Goal: Information Seeking & Learning: Learn about a topic

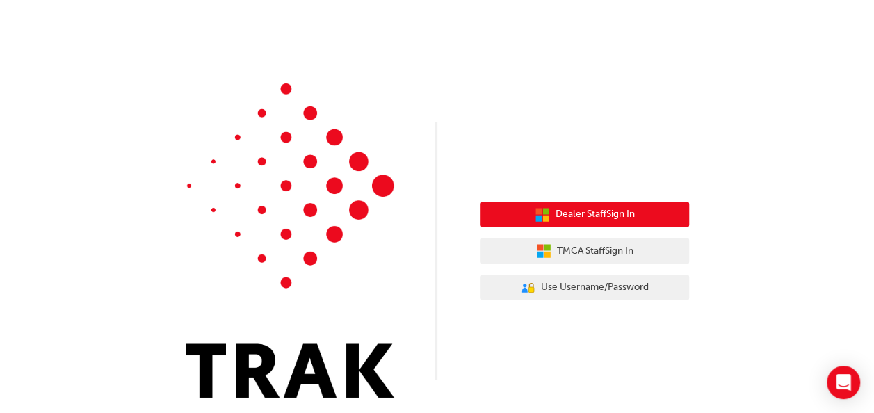
click at [618, 217] on span "Dealer Staff Sign In" at bounding box center [595, 214] width 79 height 16
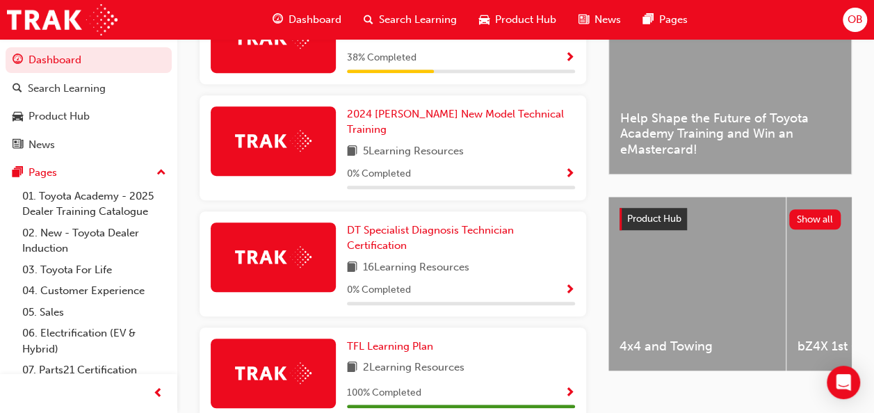
scroll to position [388, 0]
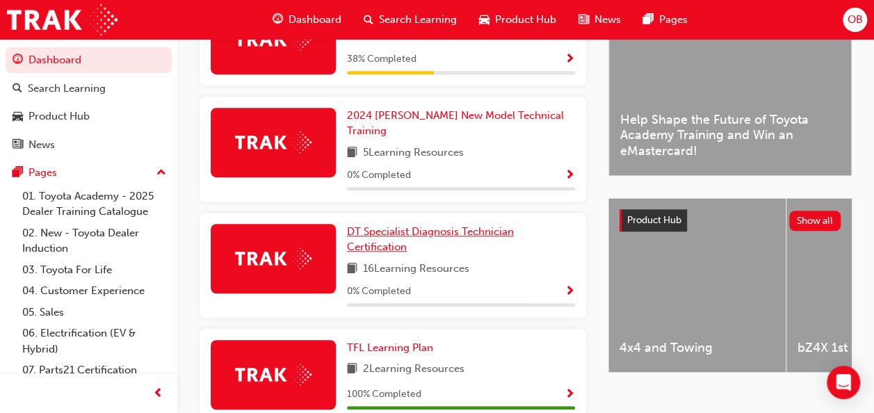
click at [455, 225] on span "DT Specialist Diagnosis Technician Certification" at bounding box center [430, 239] width 167 height 29
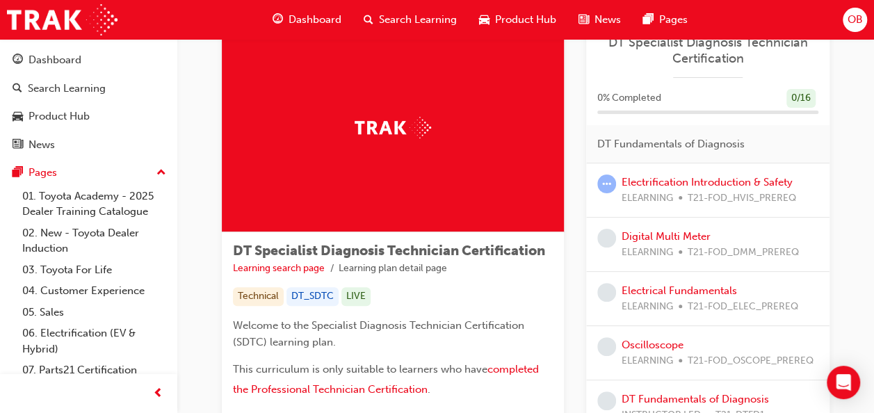
scroll to position [45, 0]
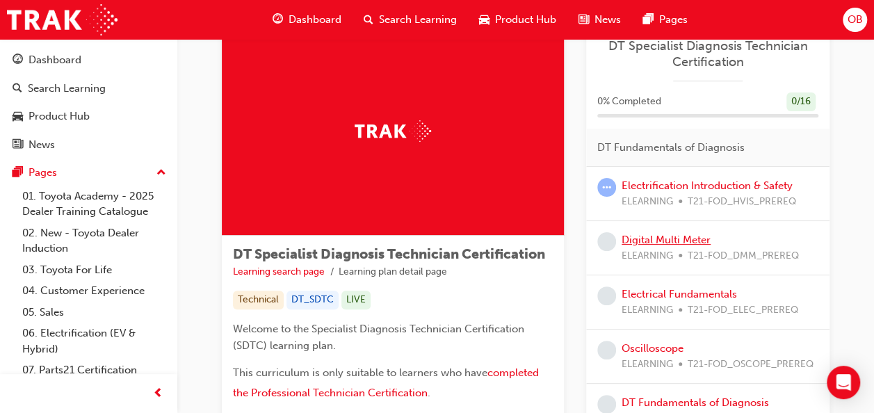
click at [667, 240] on link "Digital Multi Meter" at bounding box center [666, 240] width 89 height 13
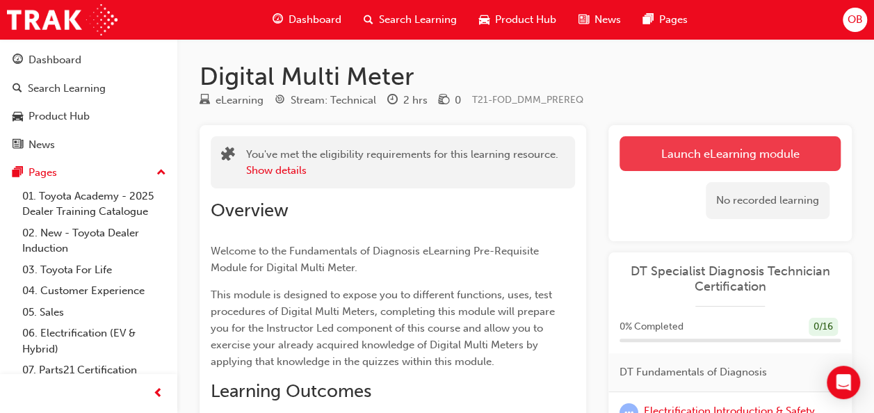
click at [744, 152] on link "Launch eLearning module" at bounding box center [729, 153] width 221 height 35
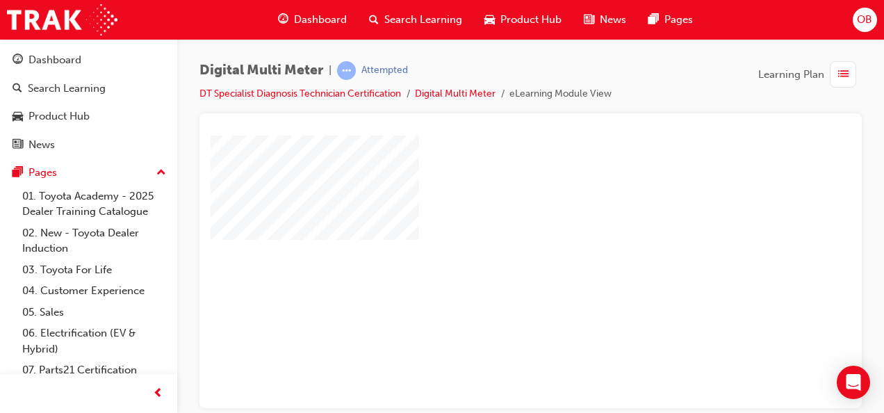
click at [491, 231] on div "play" at bounding box center [491, 231] width 0 height 0
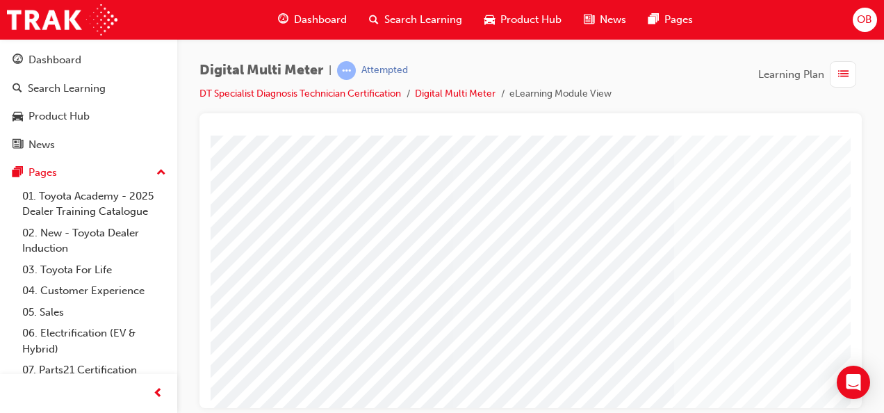
drag, startPoint x: 840, startPoint y: 199, endPoint x: 864, endPoint y: 300, distance: 103.7
click at [851, 140] on html "Cover page Loading..." at bounding box center [531, 138] width 640 height 6
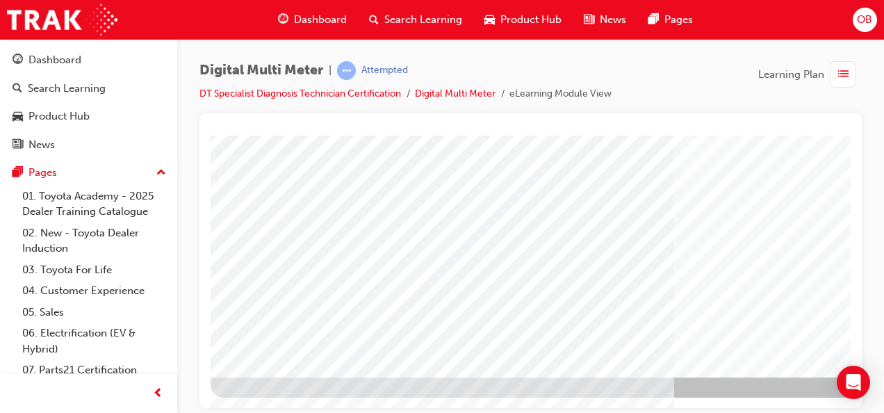
scroll to position [259, 316]
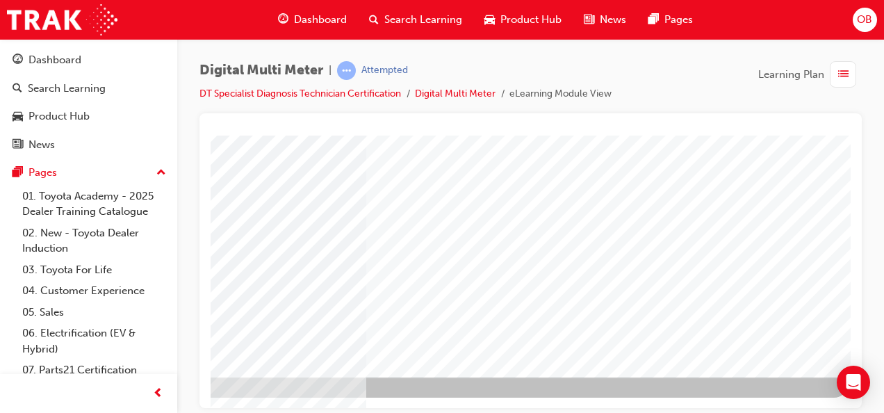
drag, startPoint x: 602, startPoint y: 403, endPoint x: 1084, endPoint y: 547, distance: 503.1
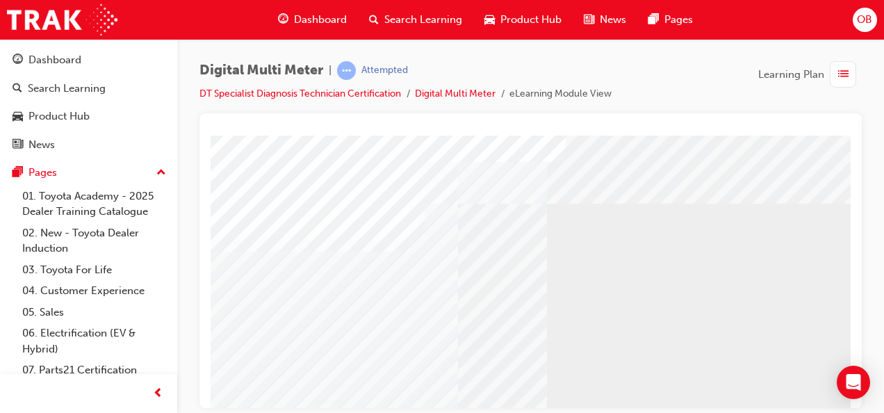
scroll to position [25, 0]
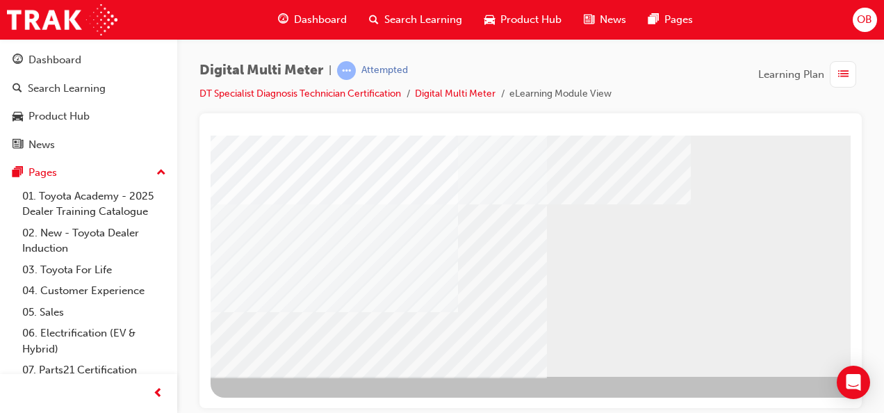
drag, startPoint x: 843, startPoint y: 255, endPoint x: 1069, endPoint y: 487, distance: 323.0
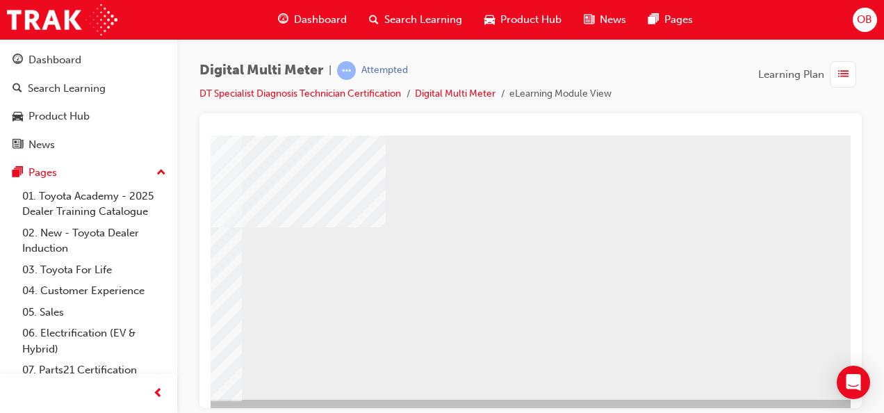
scroll to position [259, 316]
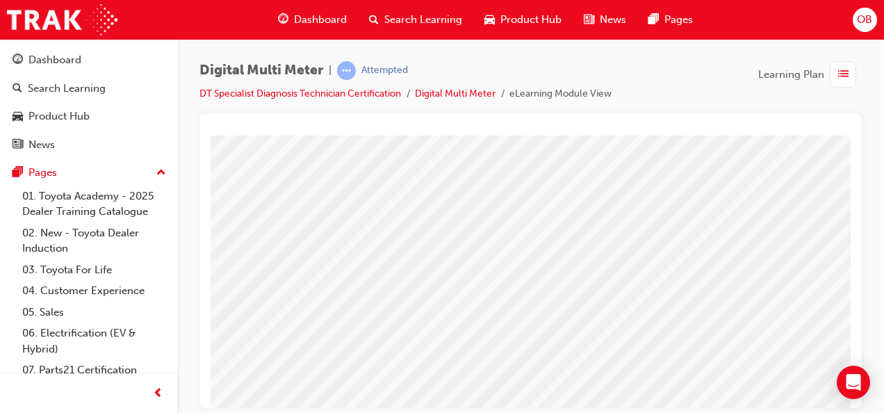
scroll to position [220, 260]
drag, startPoint x: 837, startPoint y: 258, endPoint x: 842, endPoint y: 325, distance: 66.9
click at [842, 70] on html "Loading..." at bounding box center [531, 67] width 640 height 6
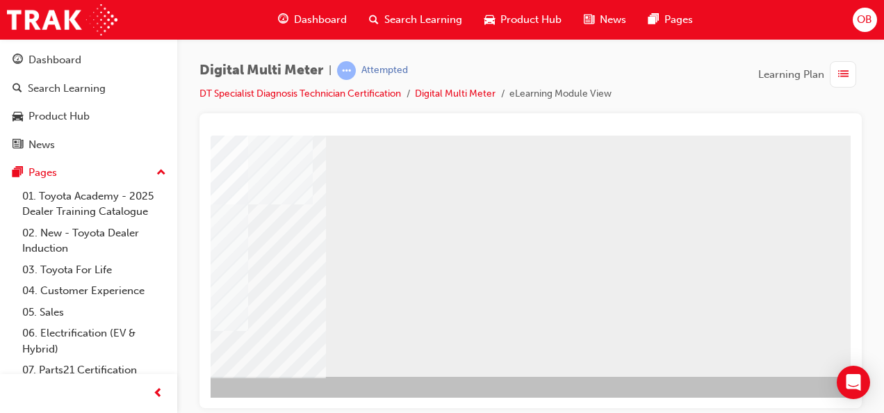
scroll to position [259, 316]
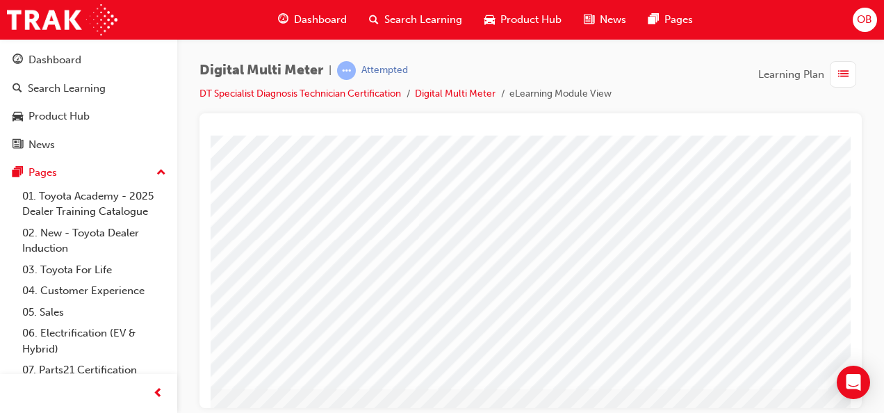
click at [851, 239] on div at bounding box center [531, 260] width 663 height 295
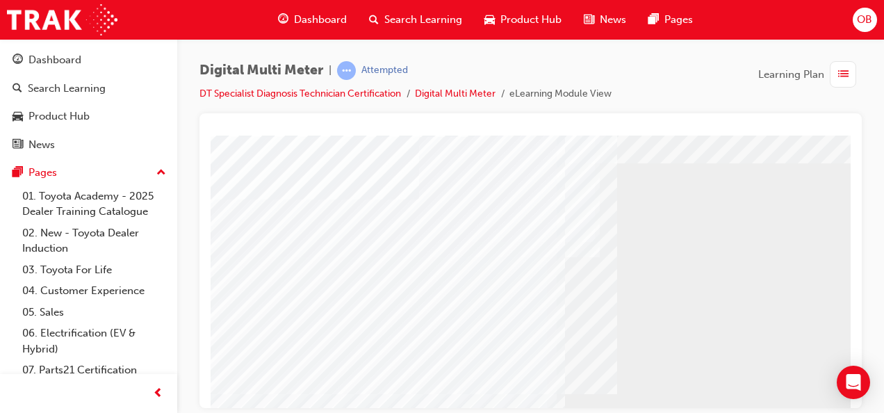
drag, startPoint x: 845, startPoint y: 252, endPoint x: 1062, endPoint y: 406, distance: 265.3
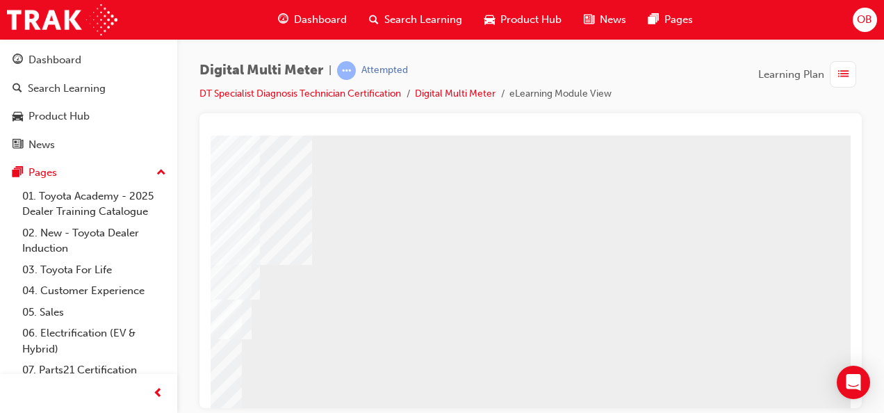
scroll to position [186, 316]
drag, startPoint x: 845, startPoint y: 332, endPoint x: 1064, endPoint y: 453, distance: 250.8
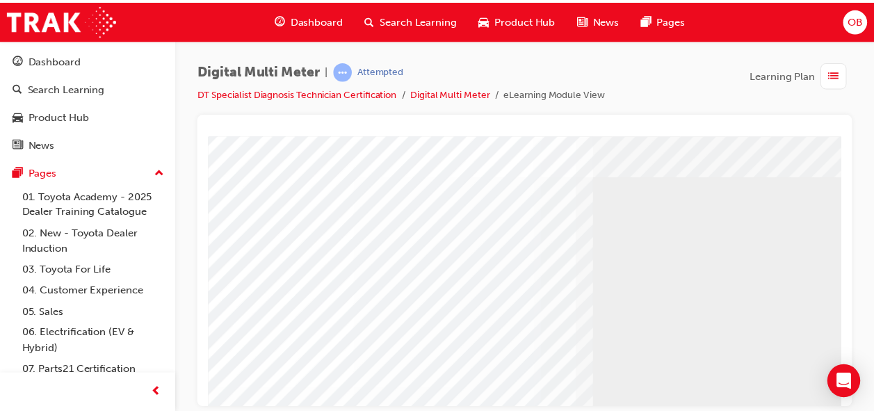
scroll to position [0, 0]
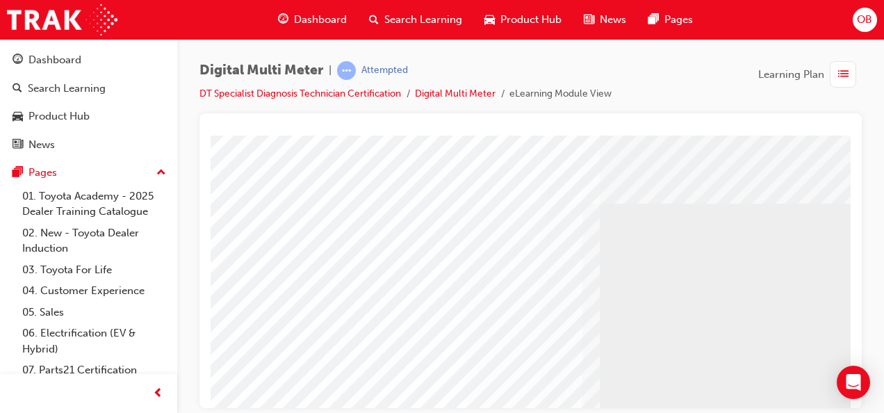
click at [299, 21] on span "Dashboard" at bounding box center [320, 20] width 53 height 16
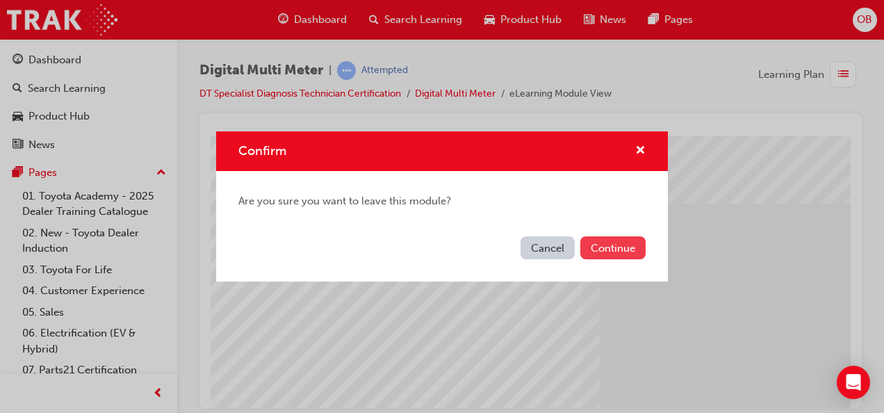
click at [619, 243] on button "Continue" at bounding box center [613, 247] width 65 height 23
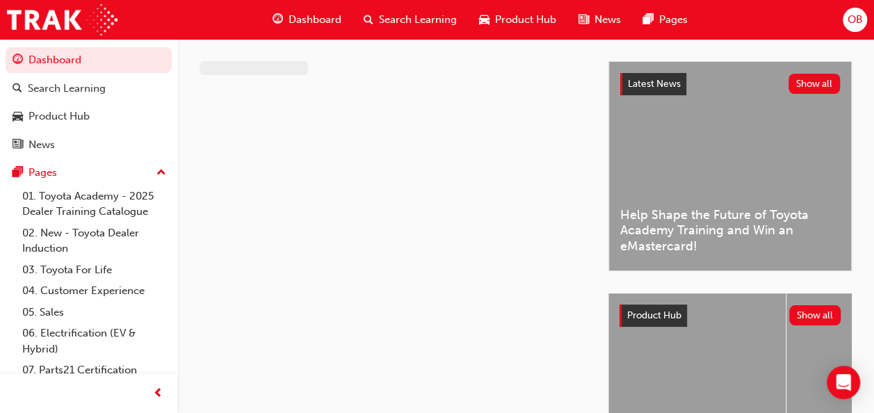
click at [854, 26] on span "OB" at bounding box center [854, 20] width 15 height 16
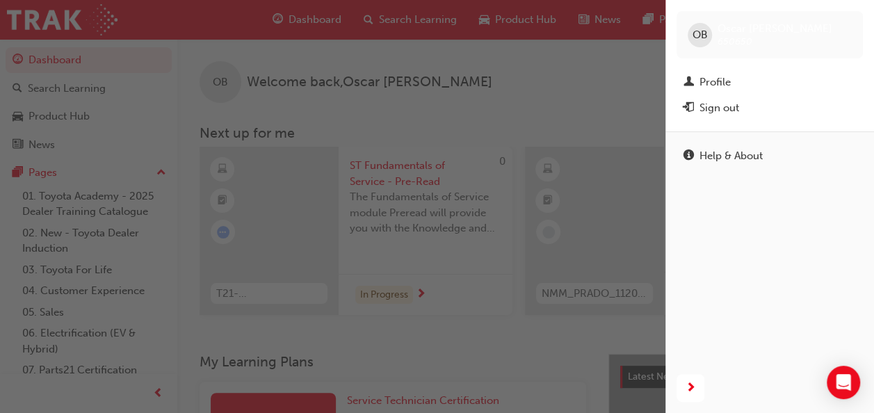
click at [565, 87] on div "button" at bounding box center [332, 206] width 665 height 413
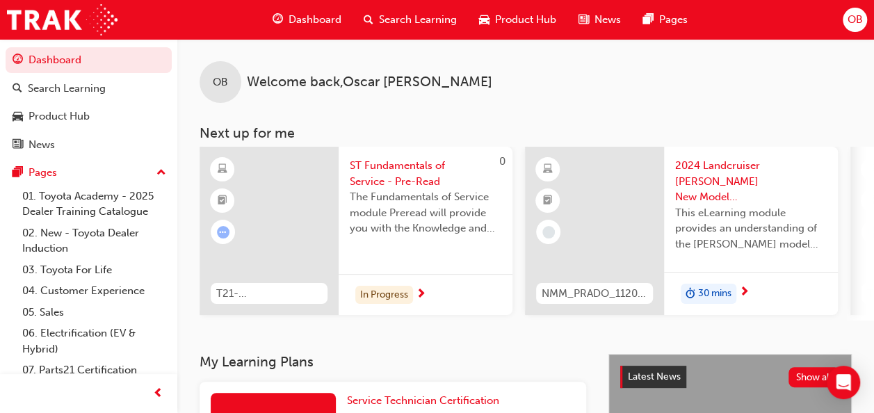
click at [855, 20] on span "OB" at bounding box center [854, 20] width 15 height 16
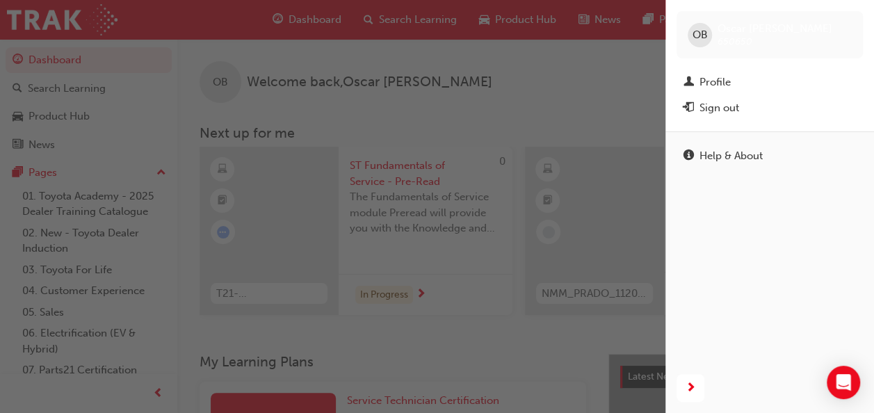
click at [631, 103] on div "button" at bounding box center [332, 206] width 665 height 413
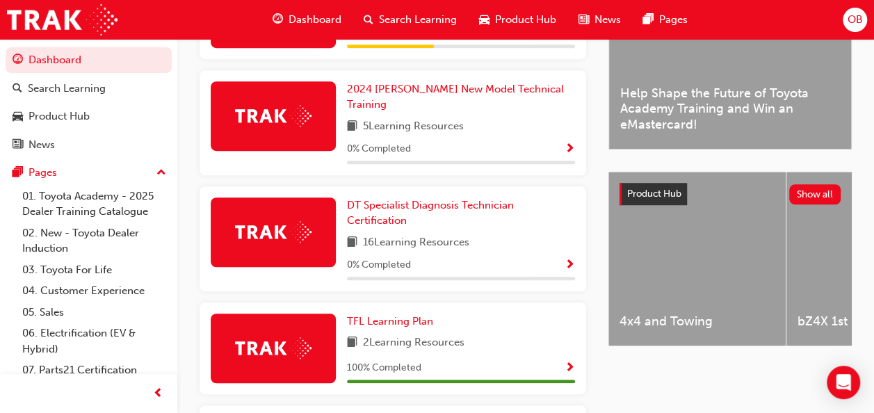
scroll to position [410, 0]
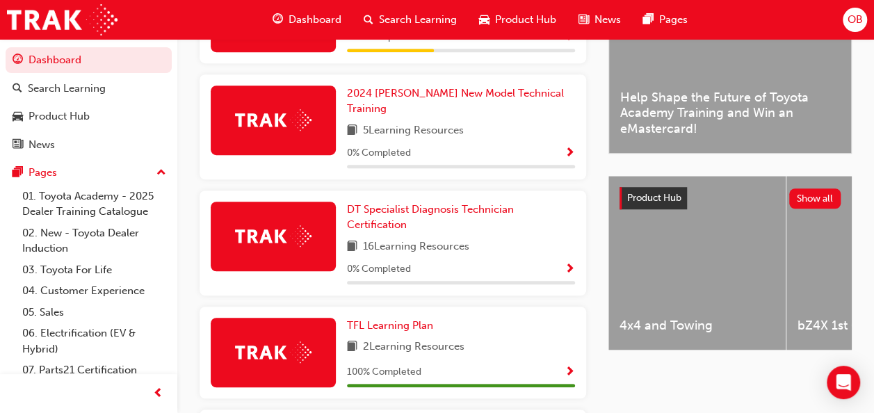
click at [451, 192] on div "DT Specialist Diagnosis Technician Certification 16 Learning Resources 0 % Comp…" at bounding box center [393, 243] width 387 height 105
click at [481, 203] on span "DT Specialist Diagnosis Technician Certification" at bounding box center [430, 217] width 167 height 29
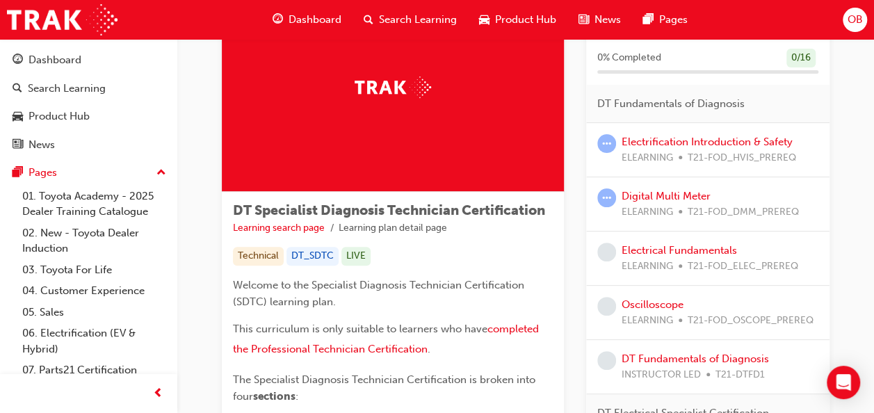
scroll to position [91, 0]
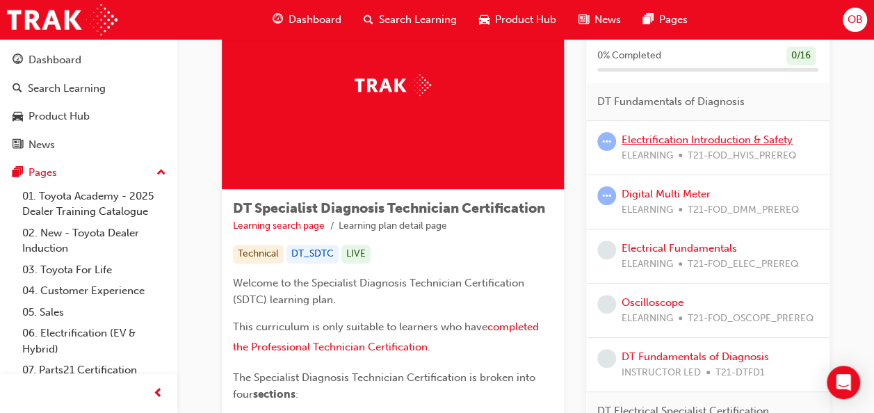
click at [722, 142] on link "Electrification Introduction & Safety" at bounding box center [707, 139] width 171 height 13
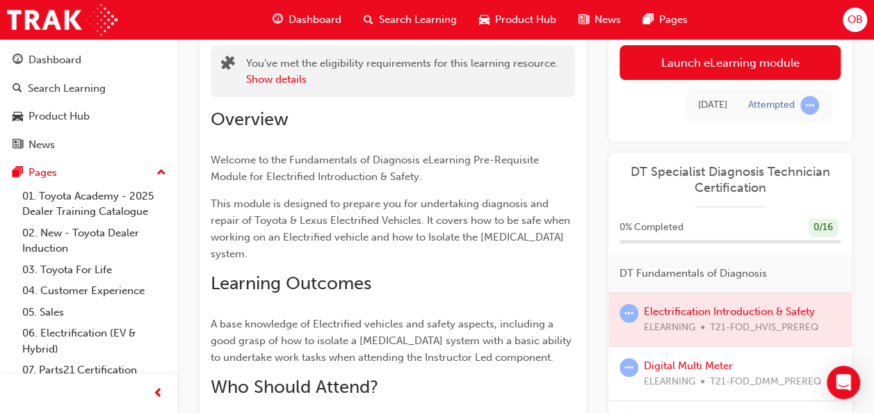
click at [747, 307] on div at bounding box center [729, 320] width 243 height 54
click at [738, 314] on div at bounding box center [729, 320] width 243 height 54
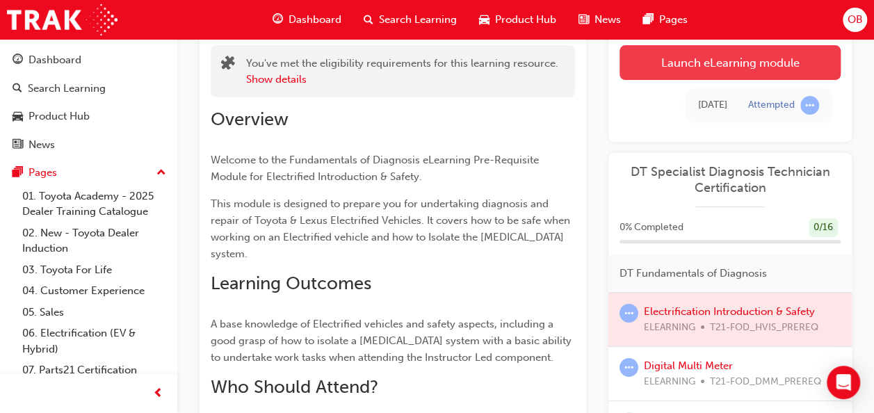
click at [725, 61] on link "Launch eLearning module" at bounding box center [729, 62] width 221 height 35
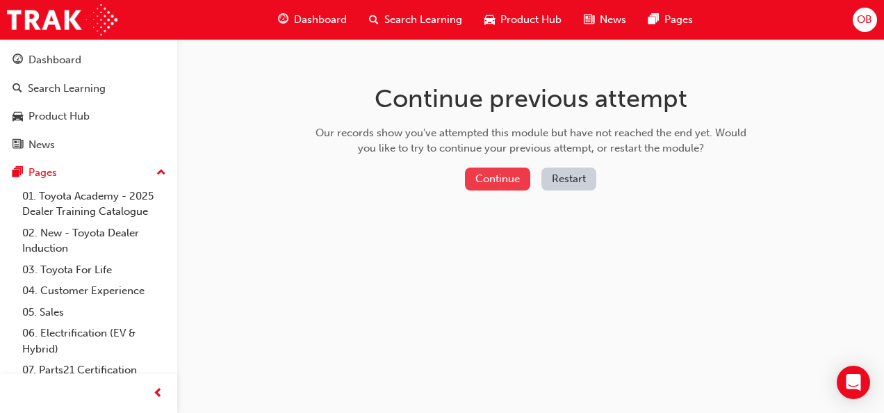
click at [523, 177] on button "Continue" at bounding box center [497, 179] width 65 height 23
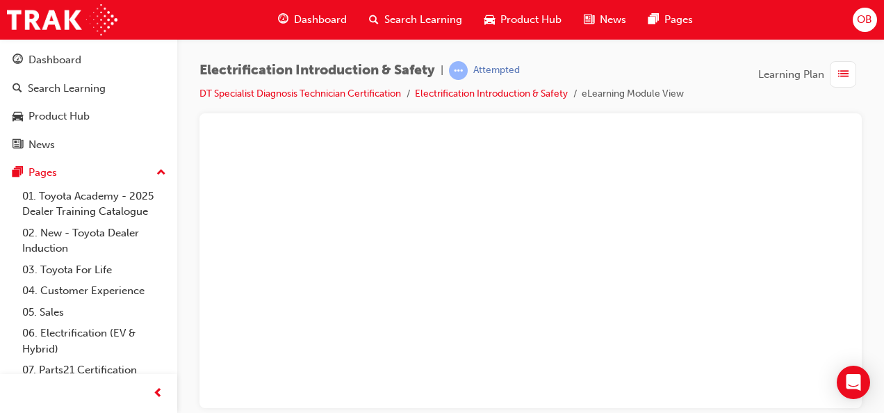
scroll to position [40, 0]
drag, startPoint x: 843, startPoint y: 159, endPoint x: 1064, endPoint y: 312, distance: 268.9
click at [491, 191] on div "play" at bounding box center [491, 191] width 0 height 0
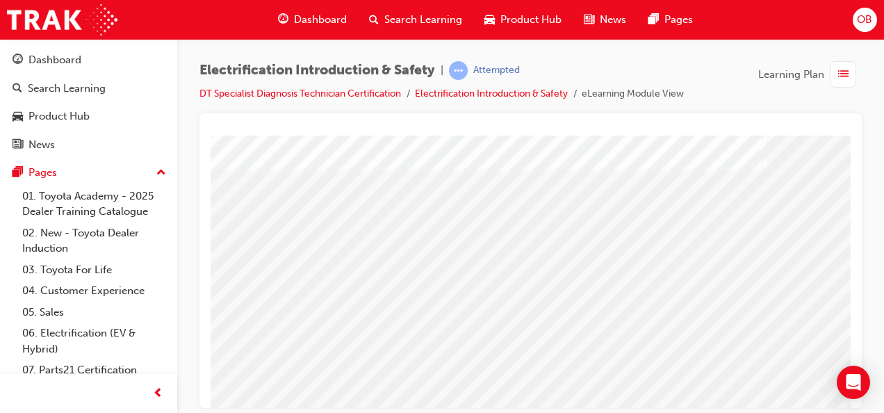
scroll to position [270, 227]
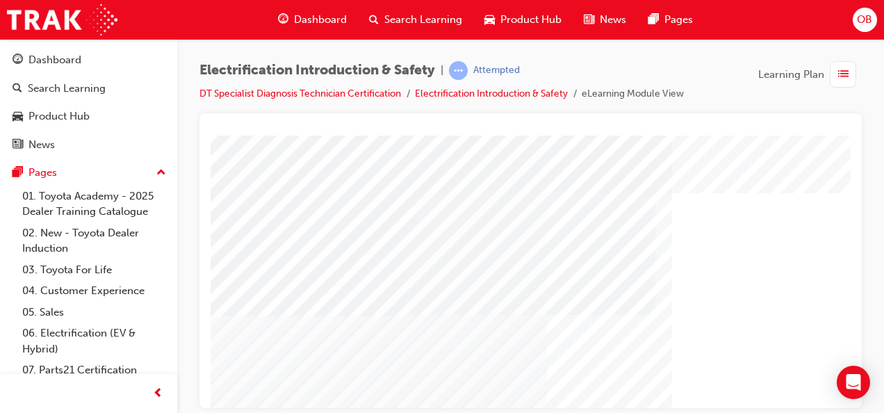
scroll to position [0, 0]
drag, startPoint x: 847, startPoint y: 232, endPoint x: 1062, endPoint y: 340, distance: 240.7
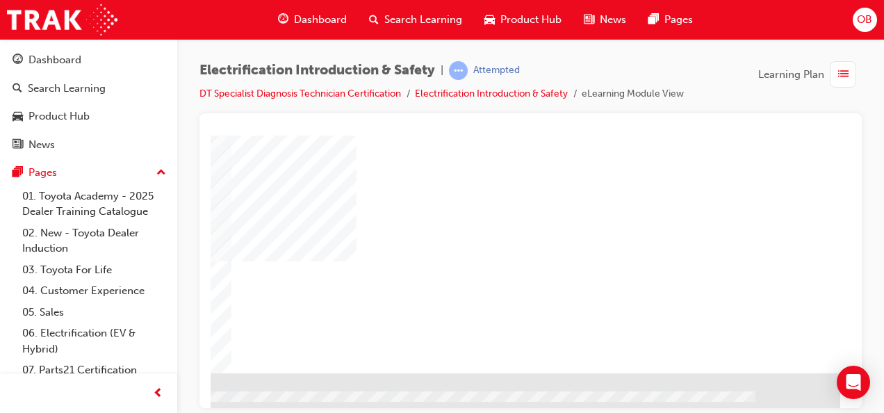
scroll to position [270, 316]
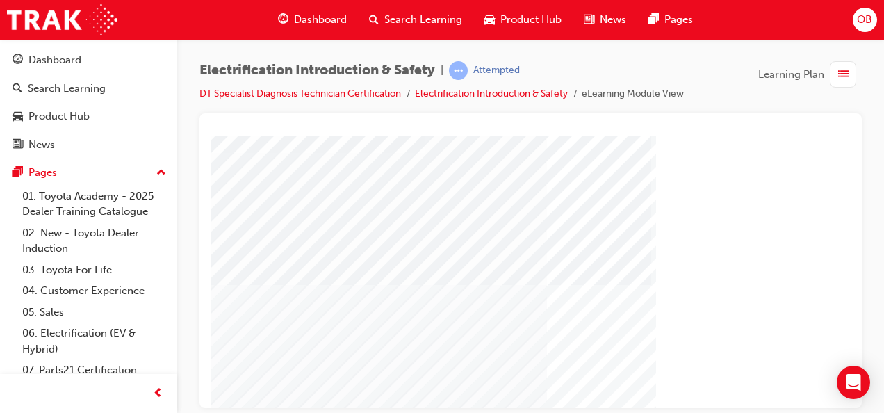
scroll to position [270, 0]
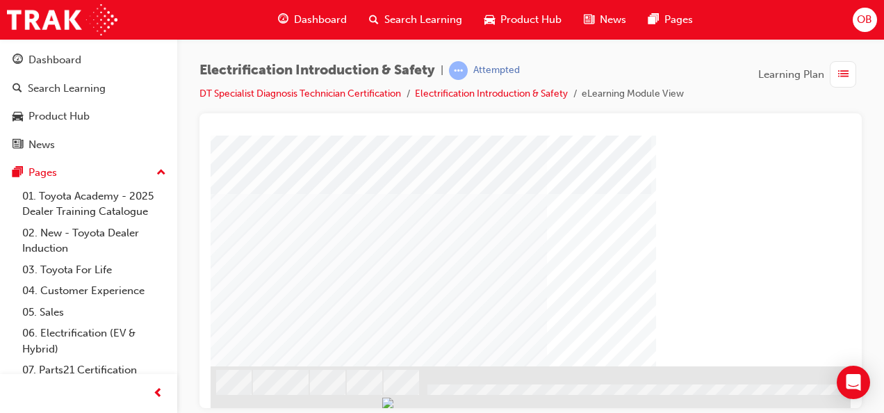
drag, startPoint x: 845, startPoint y: 214, endPoint x: 1084, endPoint y: 499, distance: 372.1
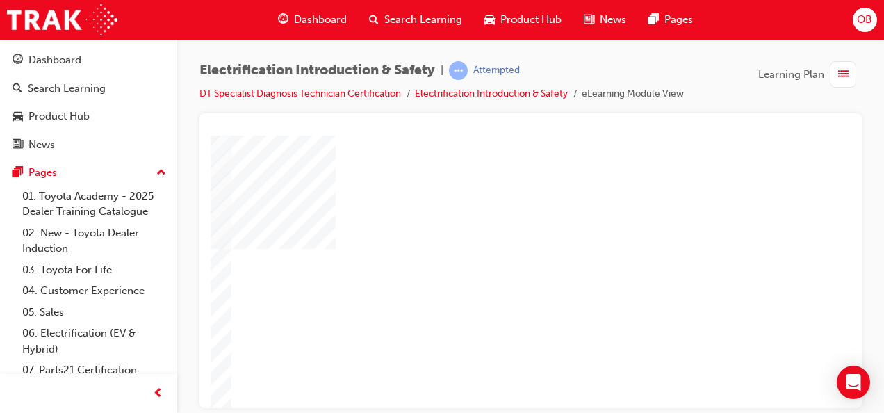
scroll to position [207, 316]
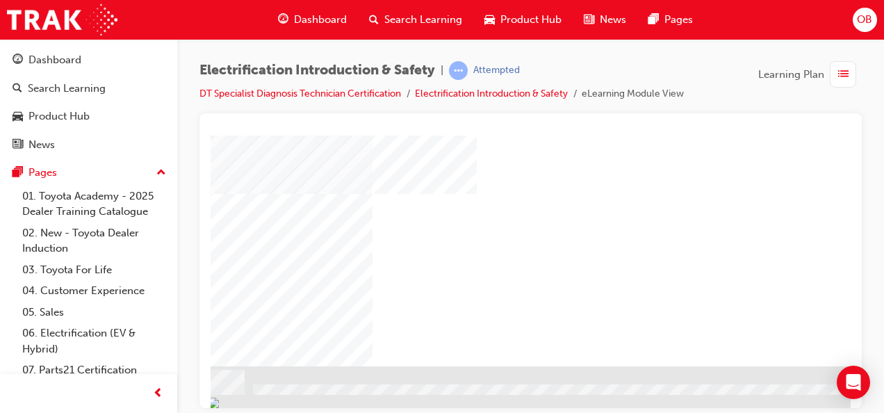
scroll to position [270, 316]
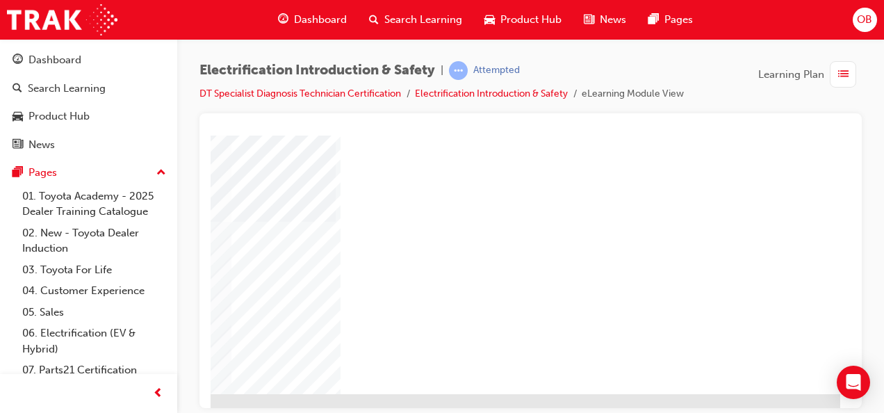
scroll to position [267, 316]
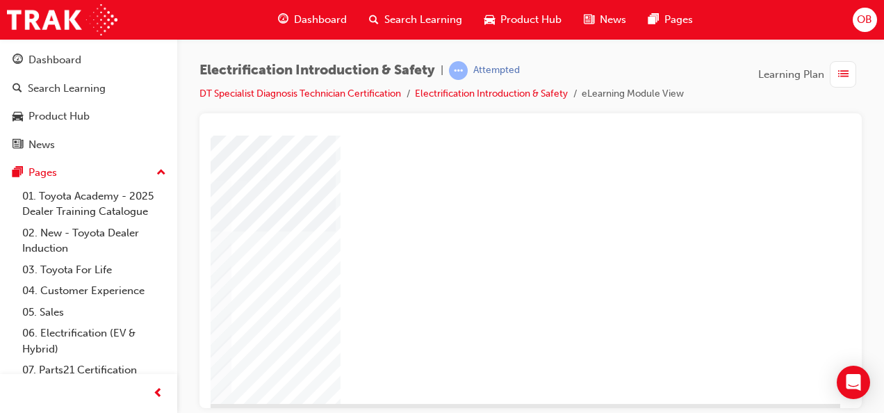
scroll to position [248, 316]
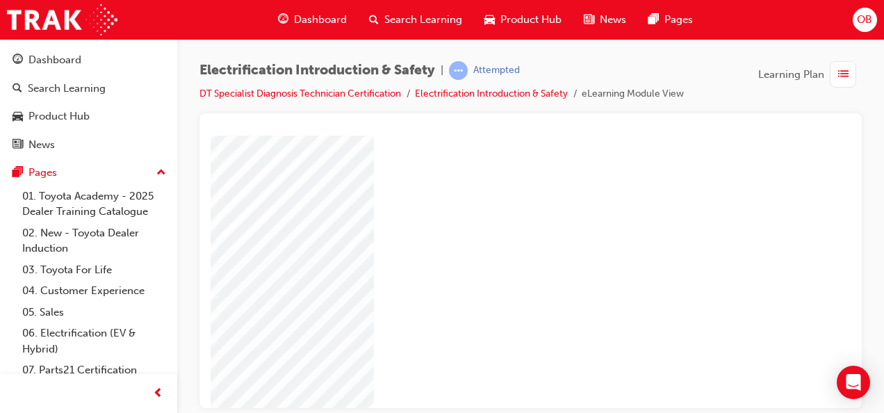
scroll to position [74, 316]
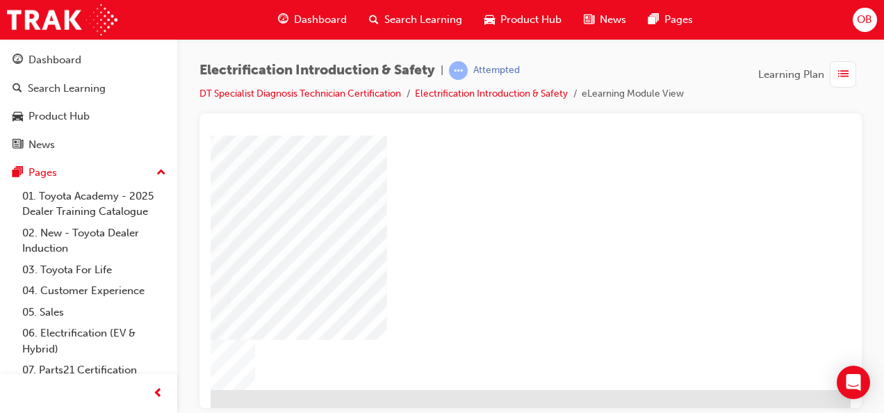
scroll to position [246, 304]
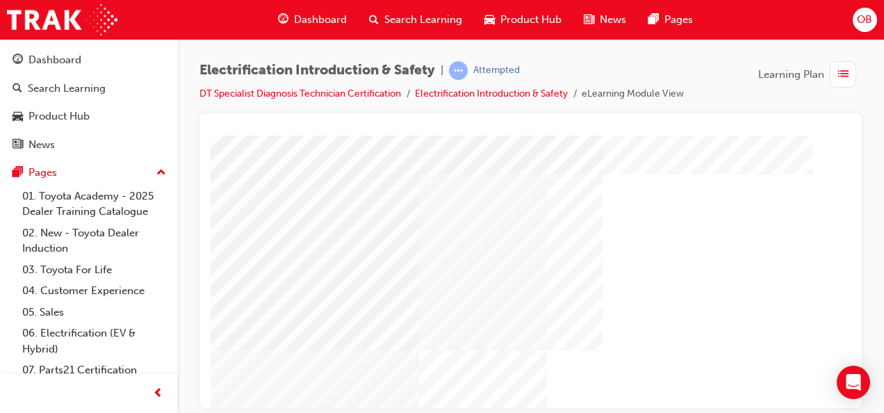
scroll to position [16, 0]
drag, startPoint x: 845, startPoint y: 238, endPoint x: 1069, endPoint y: 380, distance: 265.6
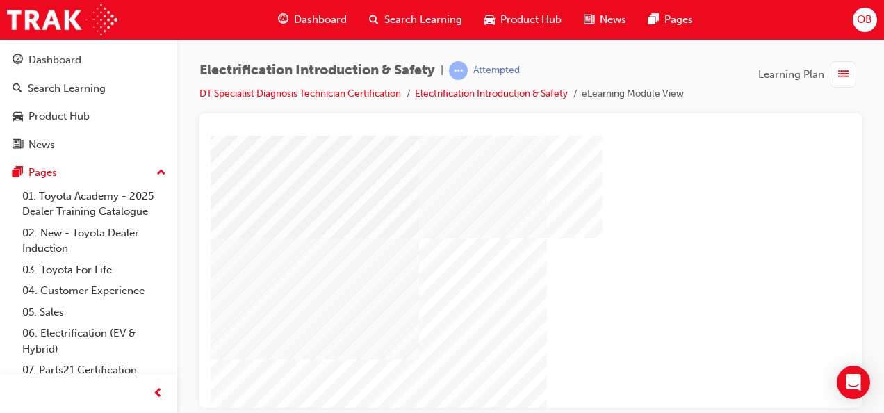
scroll to position [236, 0]
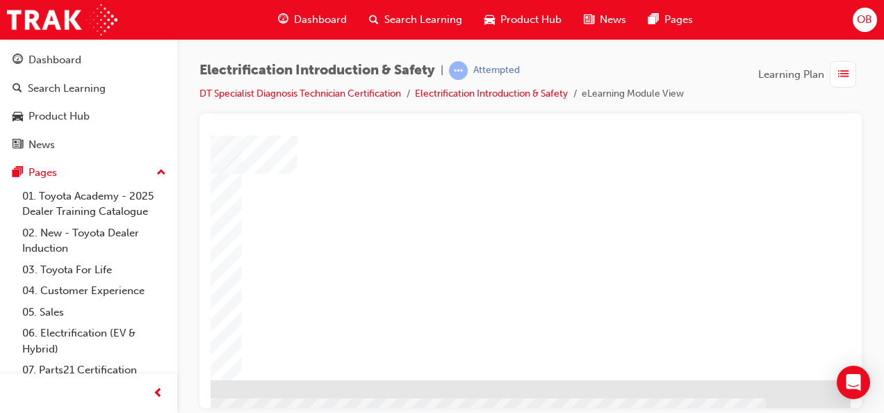
scroll to position [270, 316]
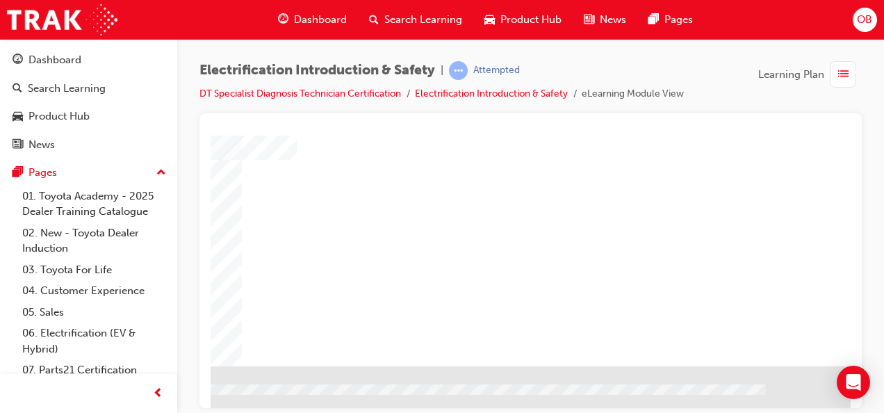
drag, startPoint x: 845, startPoint y: 315, endPoint x: 1066, endPoint y: 460, distance: 264.6
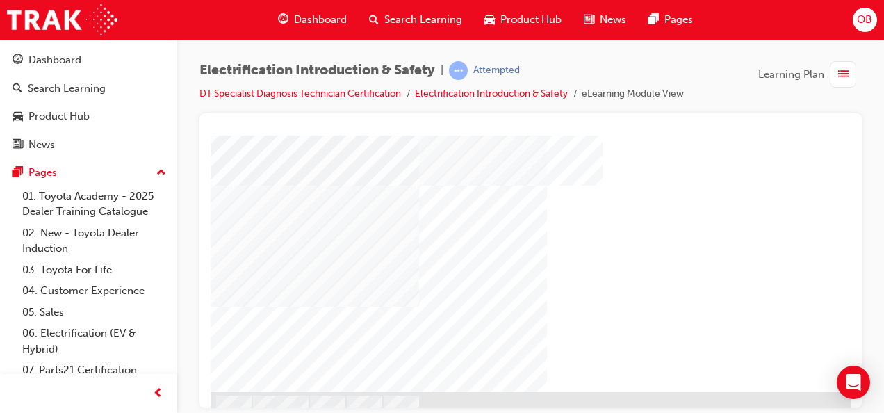
scroll to position [244, 316]
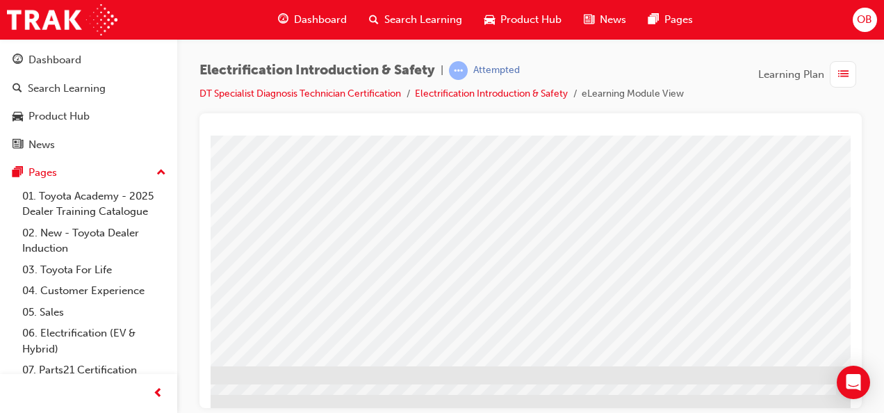
scroll to position [270, 307]
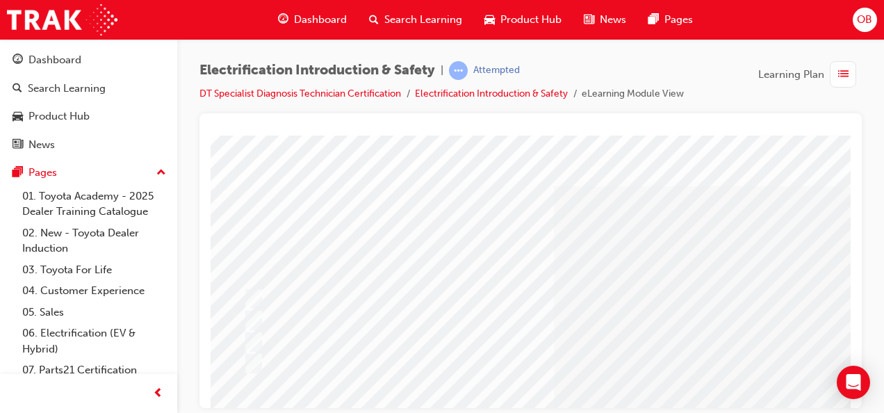
scroll to position [52, 13]
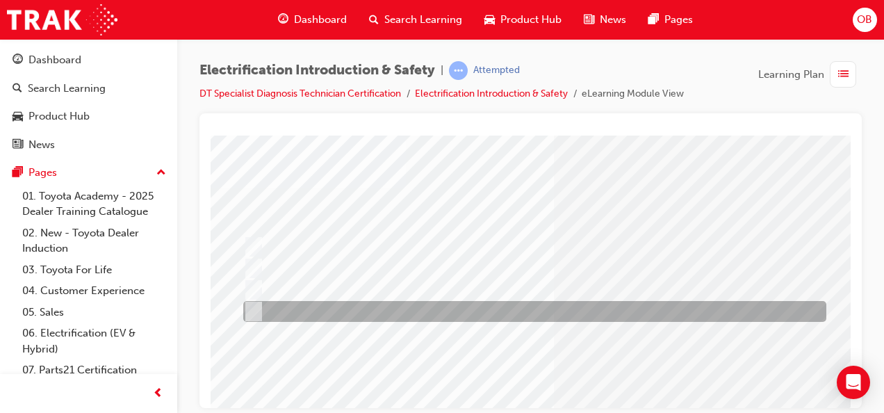
click at [284, 304] on div at bounding box center [531, 311] width 583 height 21
radio input "true"
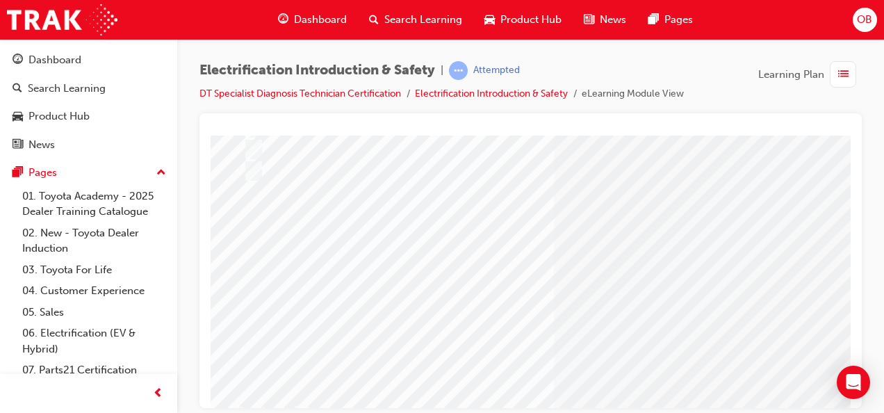
scroll to position [225, 13]
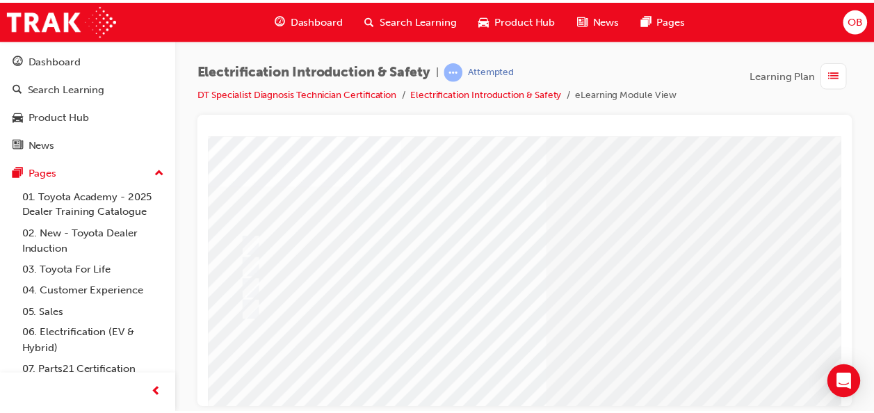
scroll to position [0, 13]
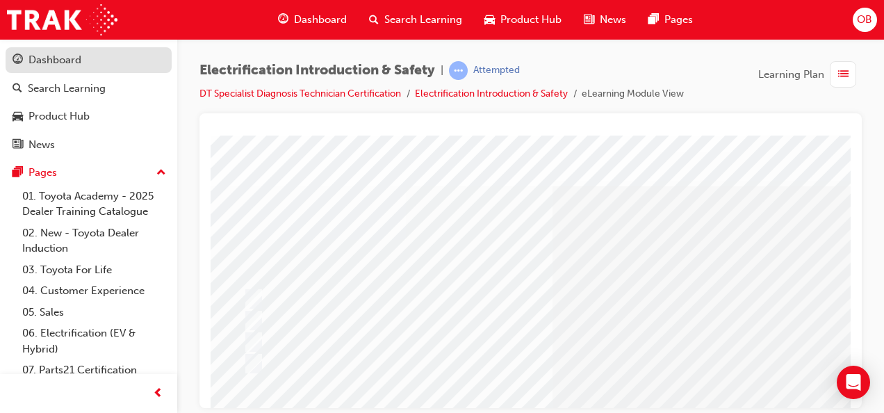
click at [93, 60] on div "Dashboard" at bounding box center [89, 59] width 152 height 17
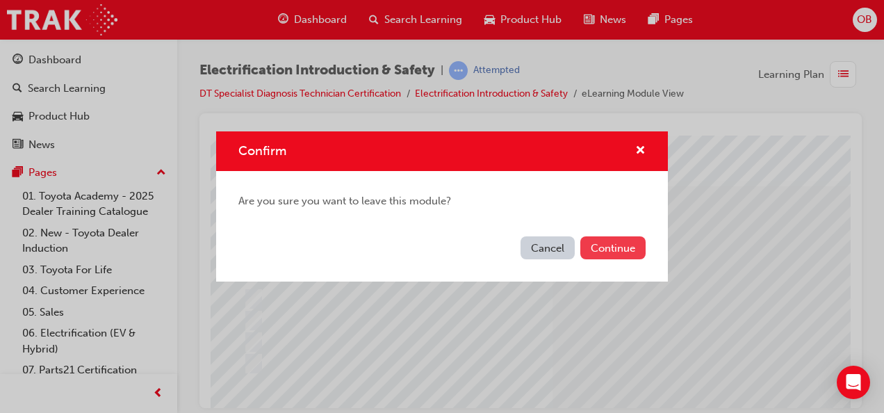
click at [623, 248] on button "Continue" at bounding box center [613, 247] width 65 height 23
